Goal: Transaction & Acquisition: Subscribe to service/newsletter

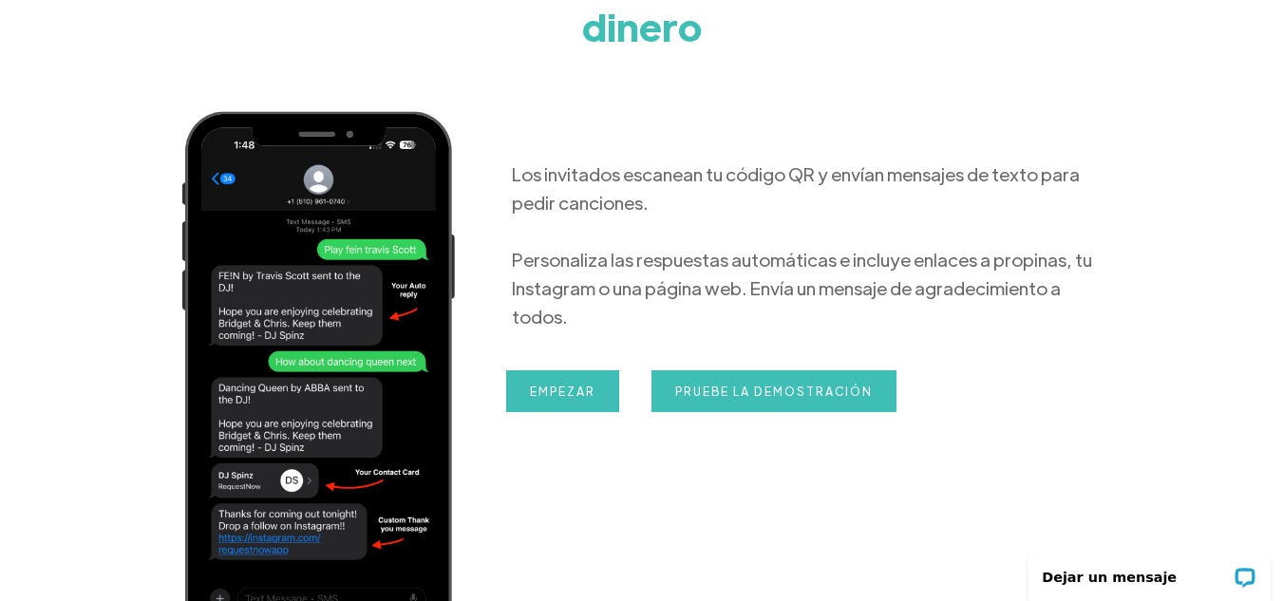
scroll to position [367, 0]
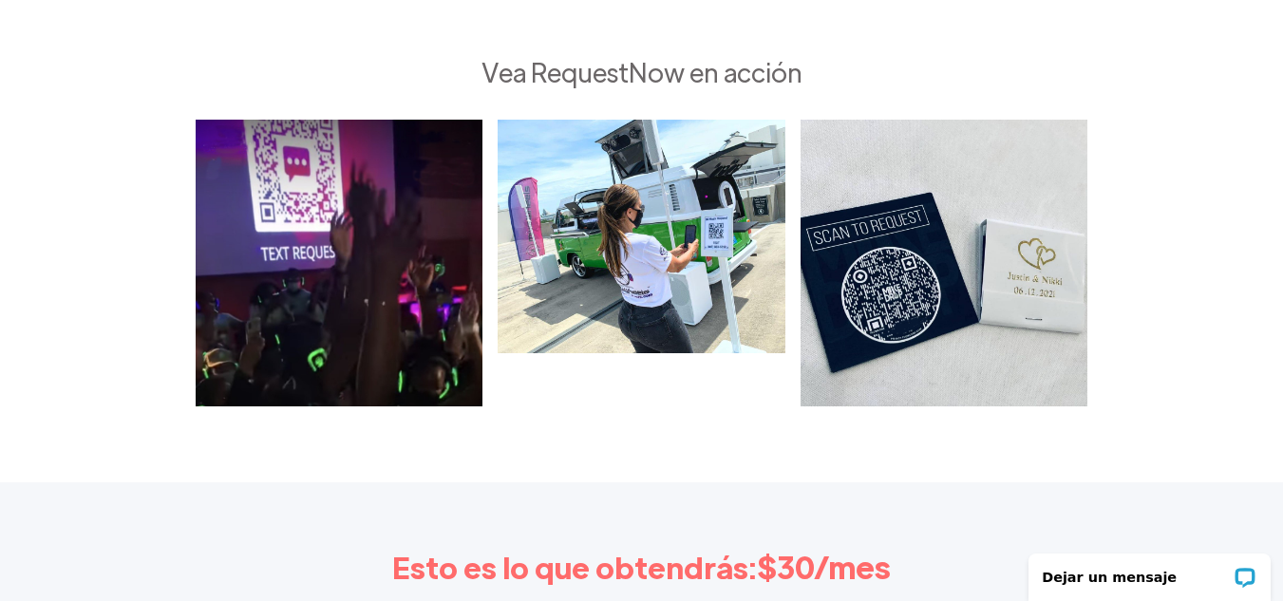
drag, startPoint x: 1287, startPoint y: 41, endPoint x: 1296, endPoint y: 305, distance: 264.2
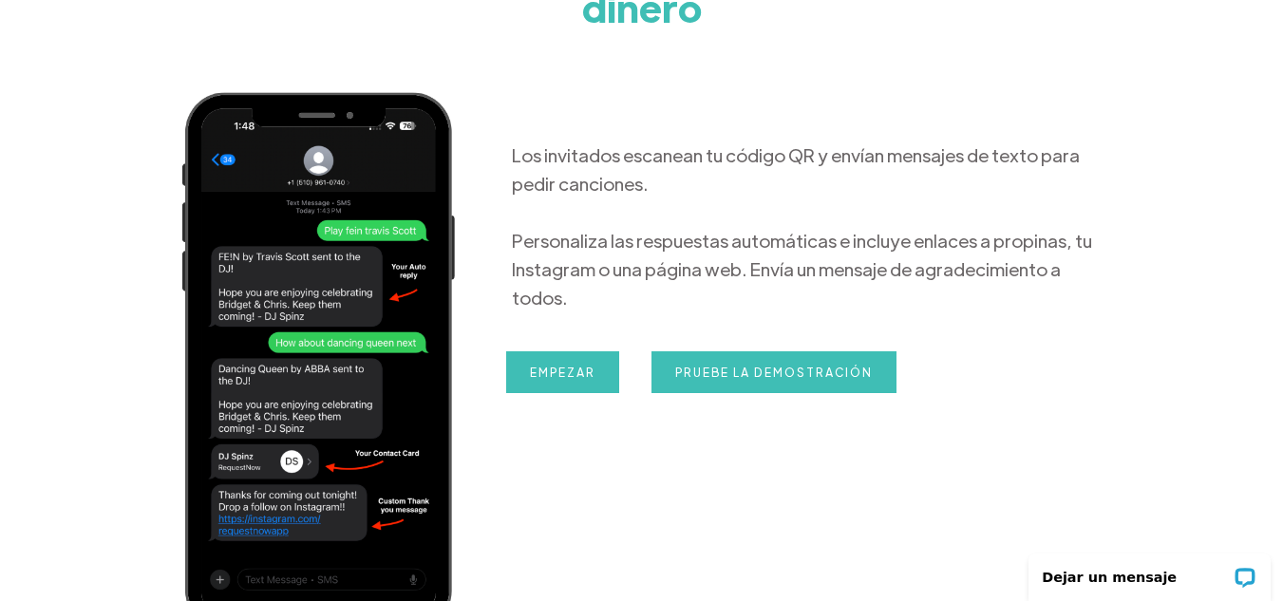
scroll to position [224, 0]
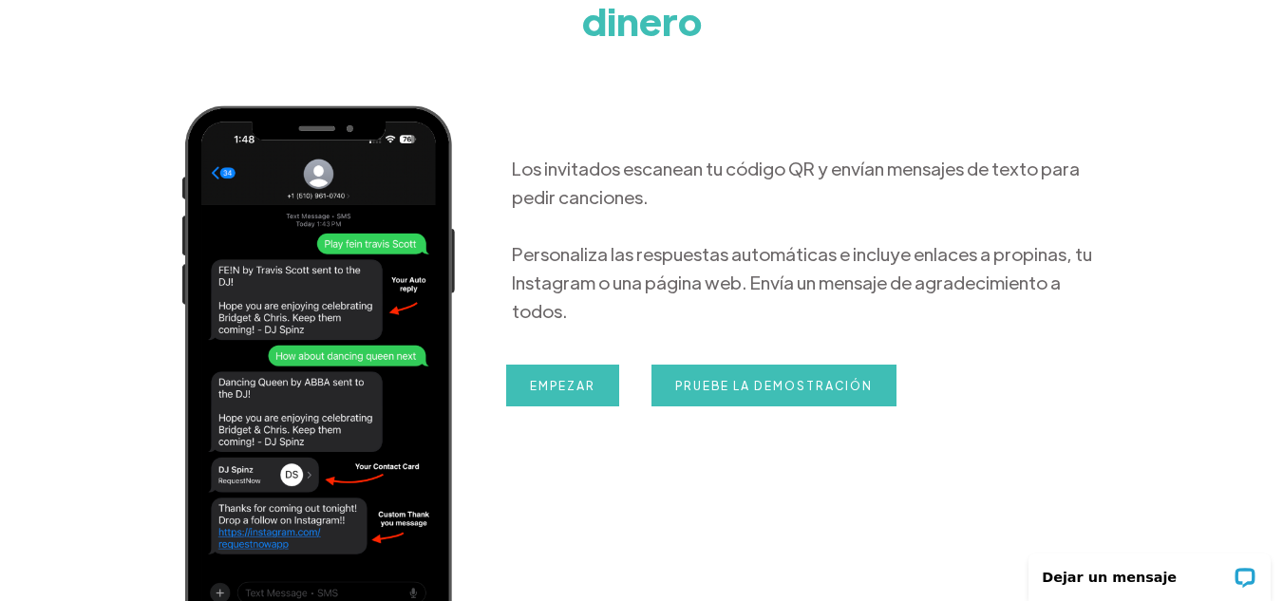
click at [550, 331] on div "Los invitados escanean tu código QR y envían mensajes de texto para pedir canci…" at bounding box center [795, 371] width 643 height 549
click at [550, 378] on font "Empezar" at bounding box center [563, 385] width 66 height 15
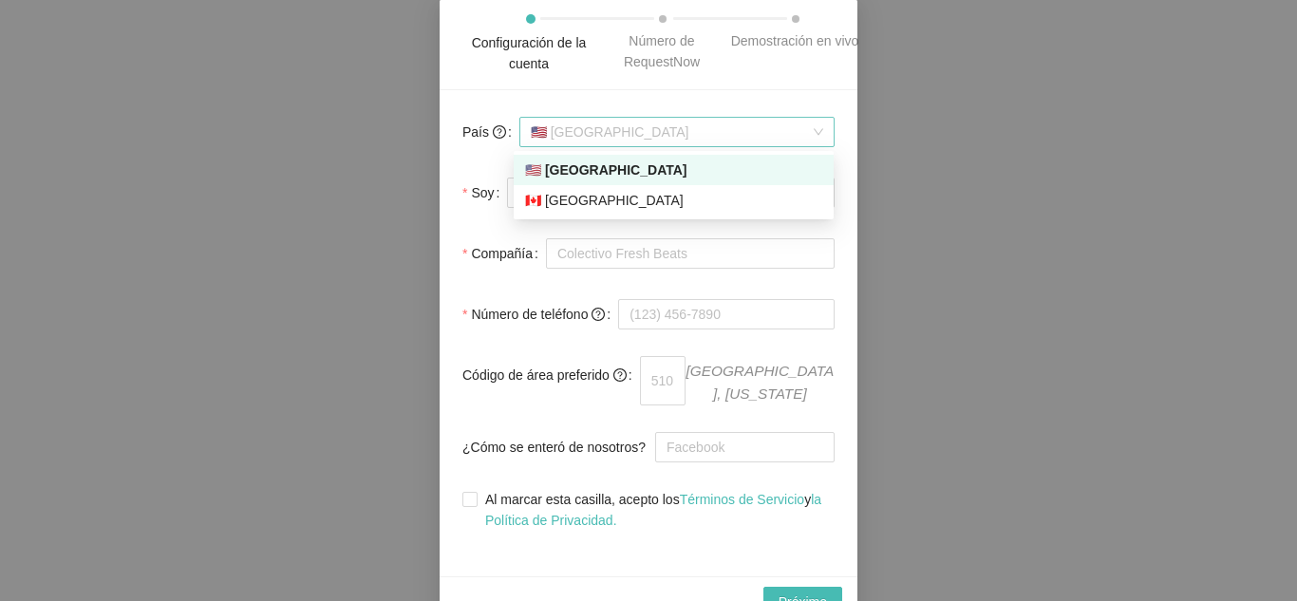
click at [673, 135] on span "🇺🇸 [GEOGRAPHIC_DATA]" at bounding box center [677, 132] width 293 height 28
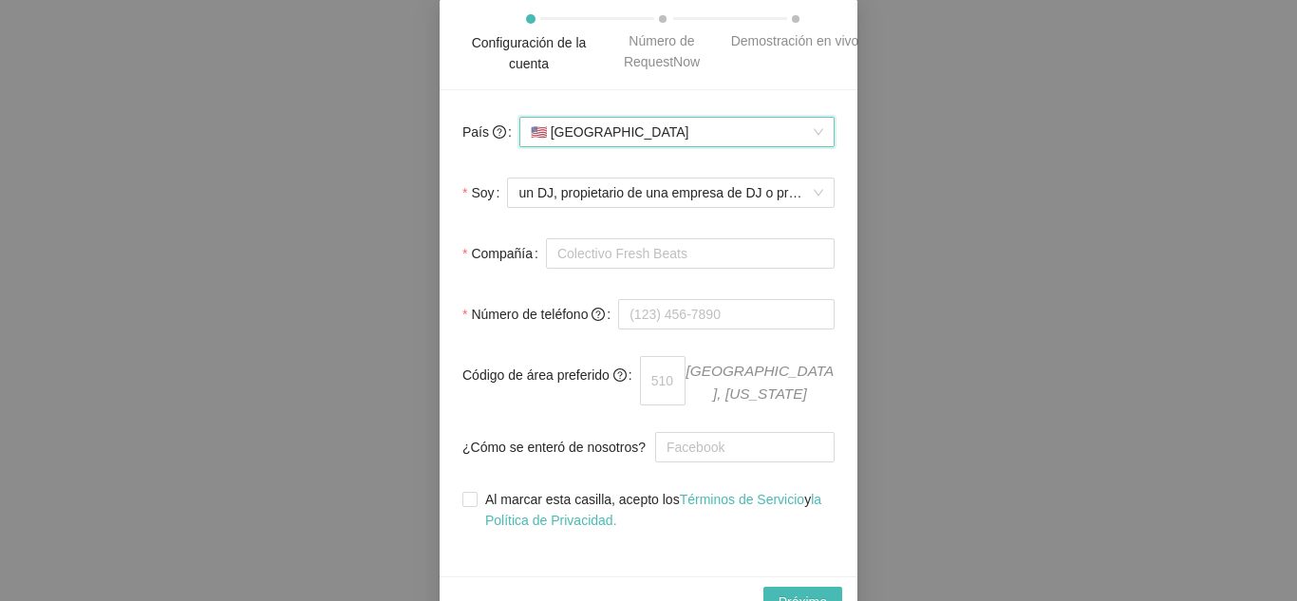
click at [653, 138] on span "🇺🇸 [GEOGRAPHIC_DATA]" at bounding box center [677, 132] width 293 height 28
click at [711, 113] on div "🇺🇸 [GEOGRAPHIC_DATA]" at bounding box center [677, 132] width 315 height 38
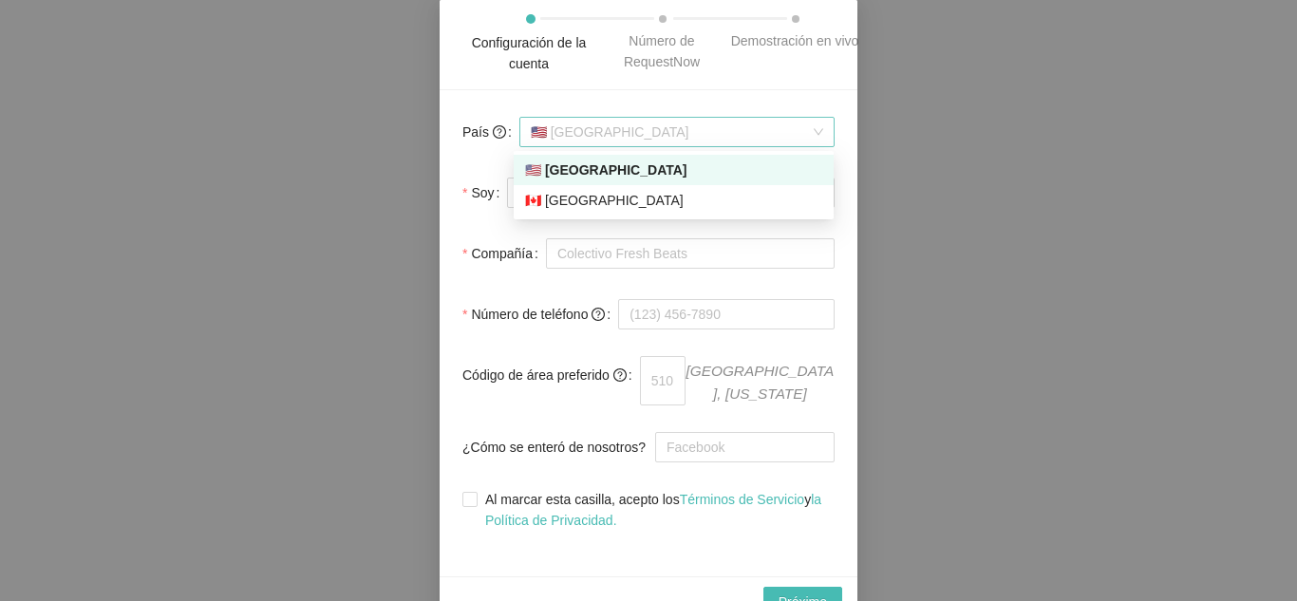
click at [708, 141] on span "🇺🇸 [GEOGRAPHIC_DATA]" at bounding box center [677, 132] width 293 height 28
click at [684, 200] on div "🇨🇦 [GEOGRAPHIC_DATA]" at bounding box center [673, 200] width 297 height 21
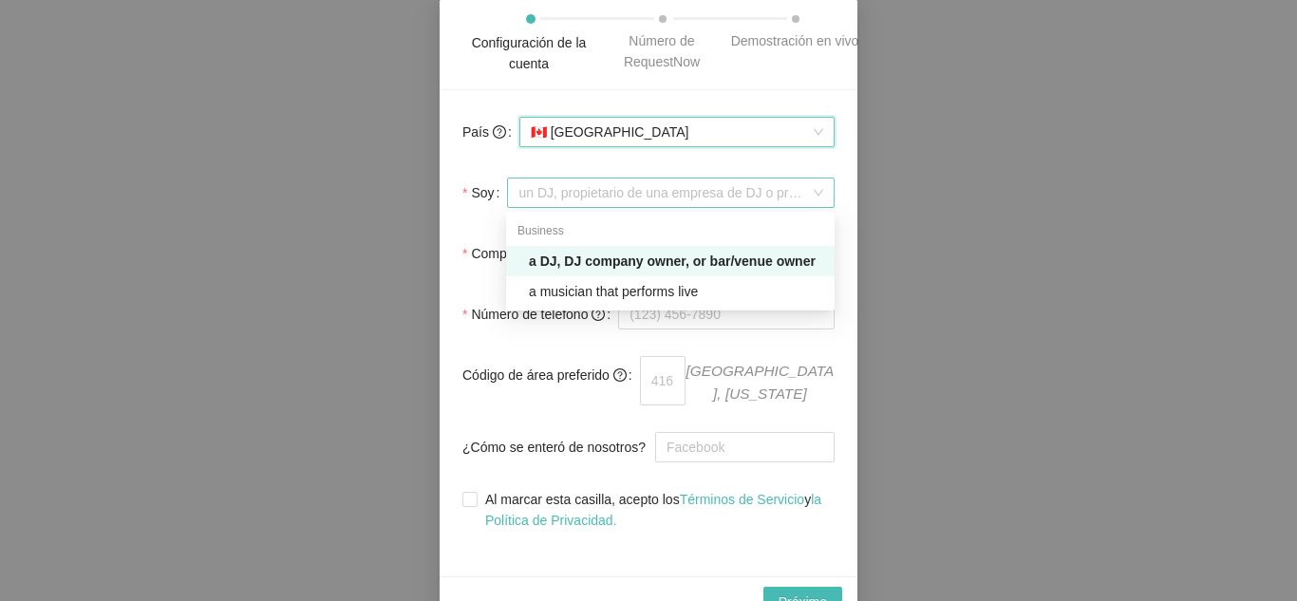
click at [683, 194] on font "un DJ, propietario de una empresa de DJ o propietario de un bar/local" at bounding box center [724, 192] width 411 height 15
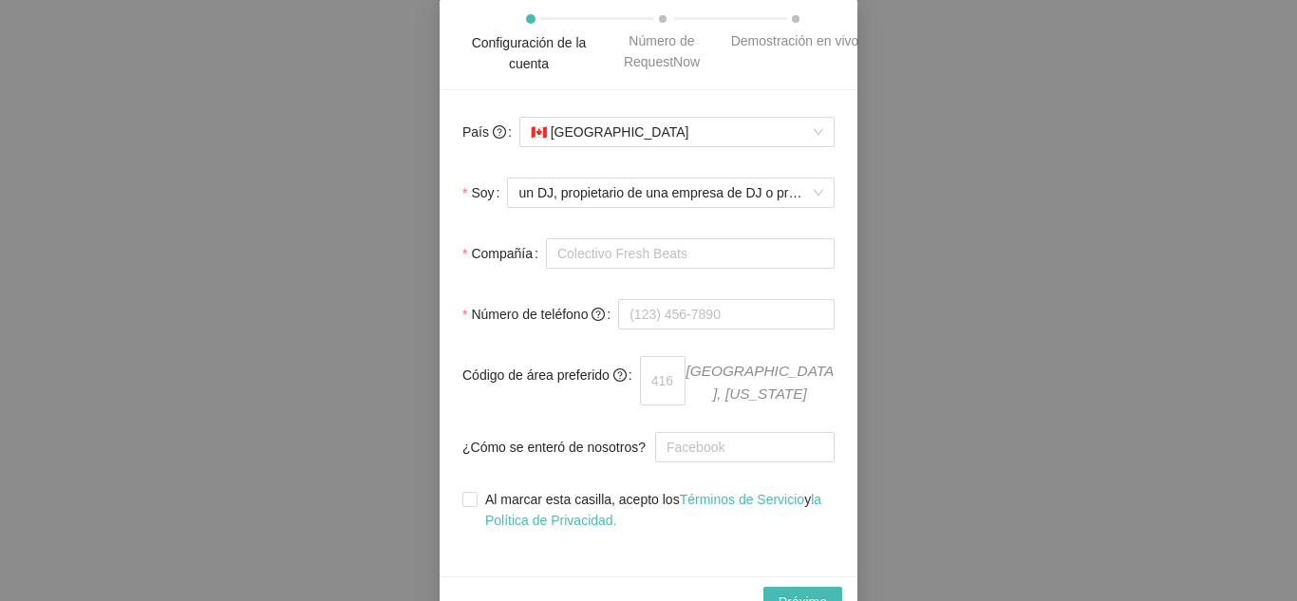
click at [729, 345] on form "País 🇨🇦 [GEOGRAPHIC_DATA] Soy un DJ, propietario de una empresa de DJ o propiet…" at bounding box center [649, 322] width 372 height 418
